Goal: Task Accomplishment & Management: Complete application form

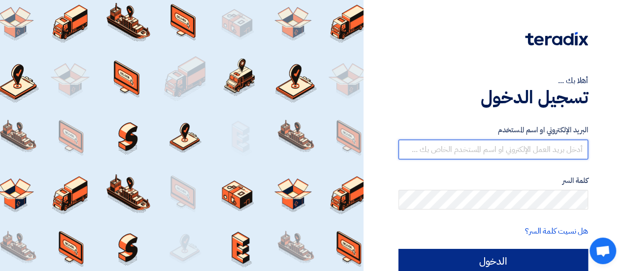
type input "[EMAIL_ADDRESS][DOMAIN_NAME]"
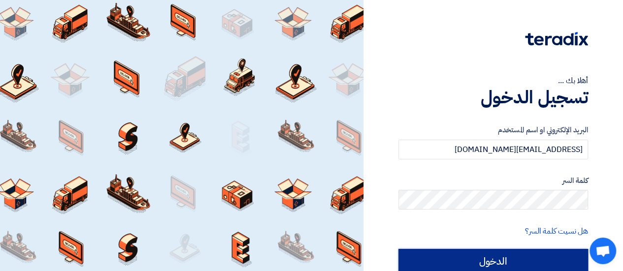
click at [554, 266] on input "الدخول" at bounding box center [493, 261] width 190 height 25
type input "Sign in"
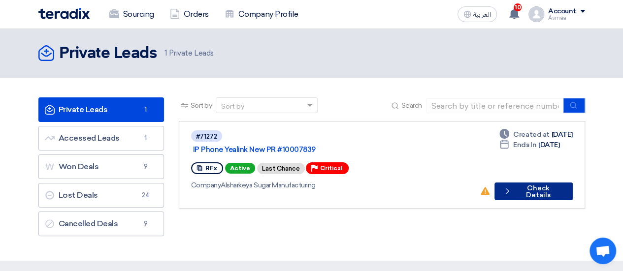
click at [516, 183] on button "Check details Check Details" at bounding box center [533, 192] width 78 height 18
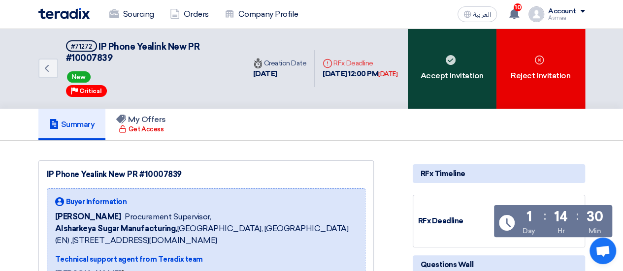
click at [474, 87] on div "Accept Invitation" at bounding box center [452, 69] width 89 height 80
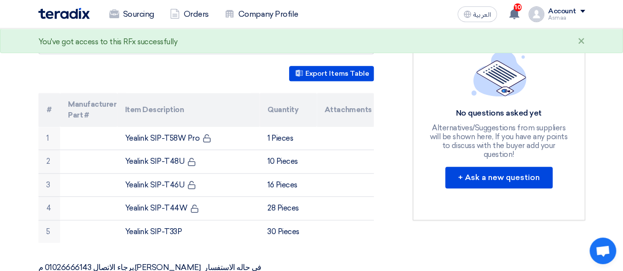
scroll to position [265, 0]
